Goal: Task Accomplishment & Management: Manage account settings

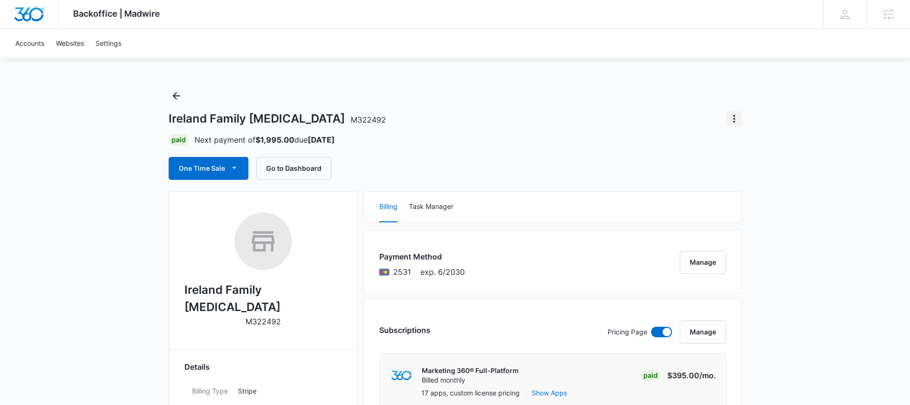
click at [734, 118] on icon "Actions" at bounding box center [734, 119] width 2 height 8
click at [759, 142] on div "Close Account" at bounding box center [760, 145] width 45 height 7
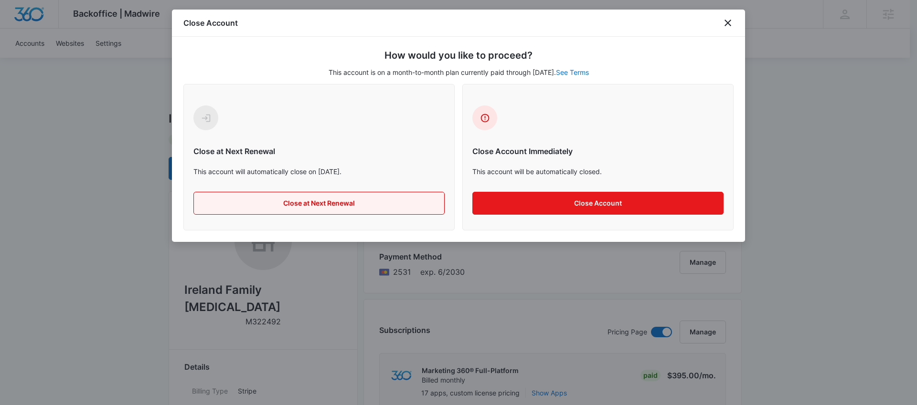
click at [327, 202] on button "Close at Next Renewal" at bounding box center [318, 203] width 251 height 23
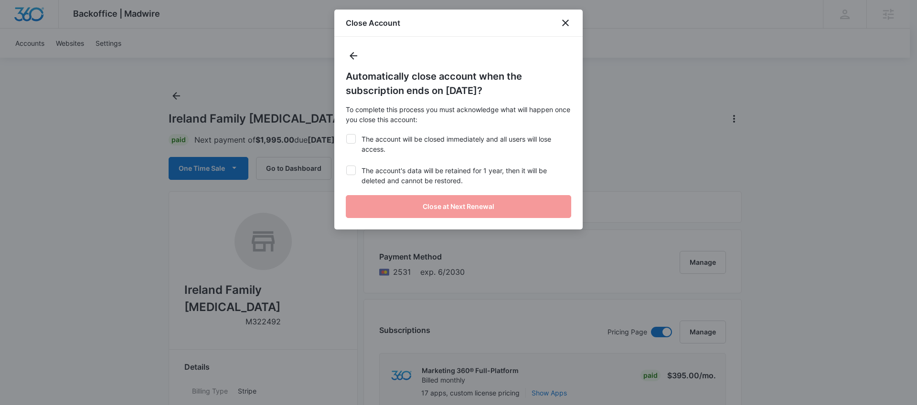
click at [385, 137] on label "The account will be closed immediately and all users will lose access." at bounding box center [458, 144] width 225 height 20
click at [346, 135] on input "The account will be closed immediately and all users will lose access." at bounding box center [346, 134] width 0 height 0
checkbox input "true"
click at [384, 167] on div "Automatically close account when the subscription ends on [DATE]? To complete t…" at bounding box center [458, 133] width 248 height 193
click at [384, 169] on label "The account's data will be retained for 1 year, then it will be deleted and can…" at bounding box center [458, 176] width 225 height 20
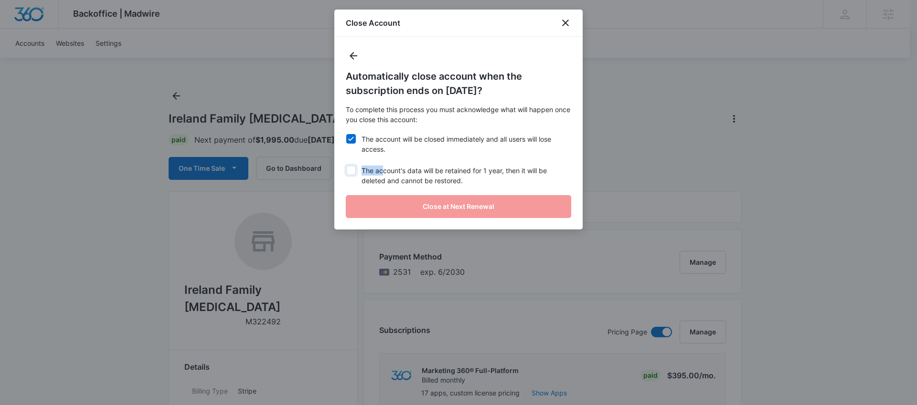
click at [346, 166] on input "The account's data will be retained for 1 year, then it will be deleted and can…" at bounding box center [346, 166] width 0 height 0
checkbox input "true"
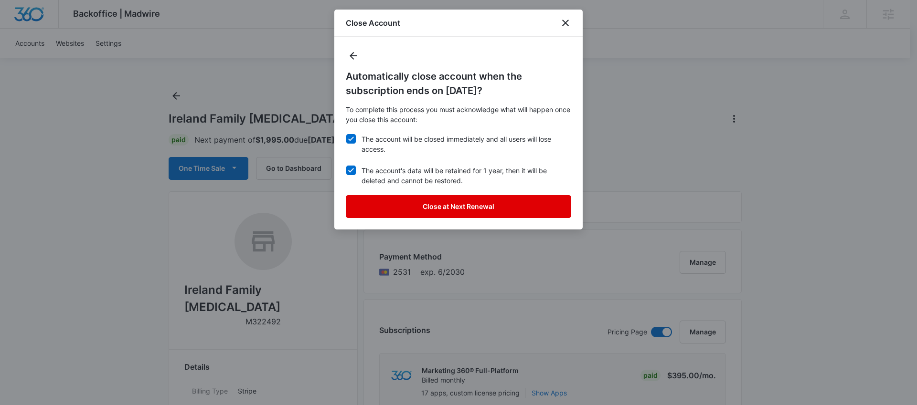
click at [427, 203] on button "Close at Next Renewal" at bounding box center [458, 206] width 225 height 23
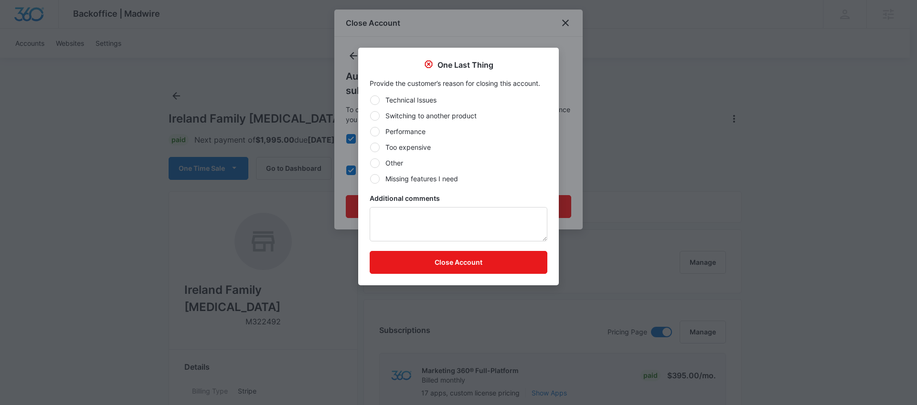
click at [403, 132] on label "Performance" at bounding box center [459, 132] width 178 height 10
click at [370, 132] on input "Performance" at bounding box center [370, 131] width 0 height 0
click at [410, 146] on label "Too expensive" at bounding box center [459, 147] width 178 height 10
click at [370, 147] on input "Too expensive" at bounding box center [370, 147] width 0 height 0
radio input "false"
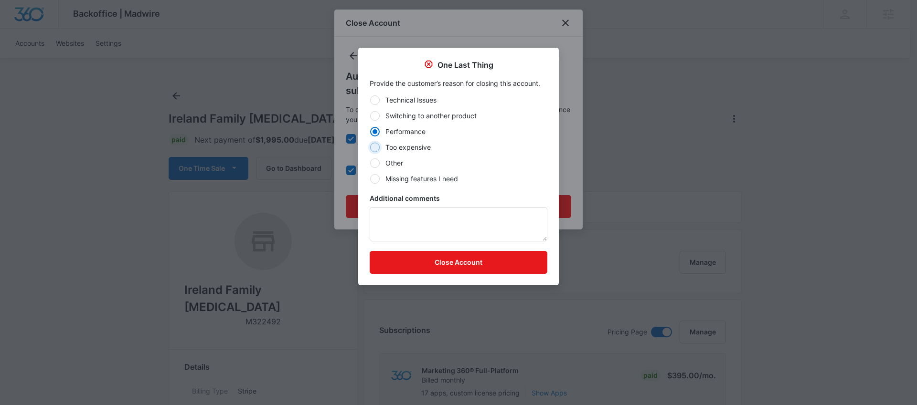
radio input "true"
click at [469, 253] on button "Close Account" at bounding box center [459, 262] width 178 height 23
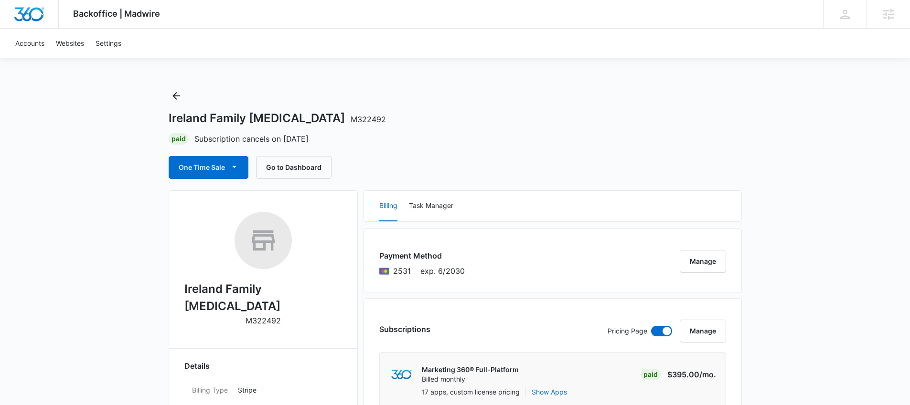
scroll to position [2, 0]
